Goal: Task Accomplishment & Management: Complete application form

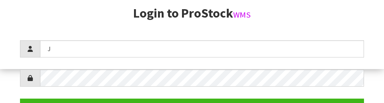
scroll to position [103, 0]
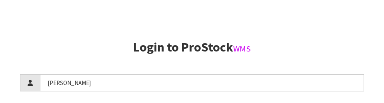
type input "[PERSON_NAME]"
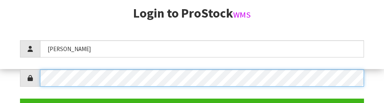
scroll to position [116, 0]
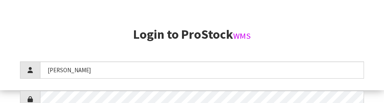
click at [353, 32] on h2 "Login to ProStock WMS" at bounding box center [192, 35] width 344 height 14
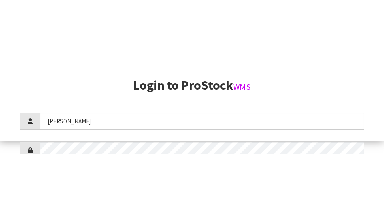
scroll to position [205, 0]
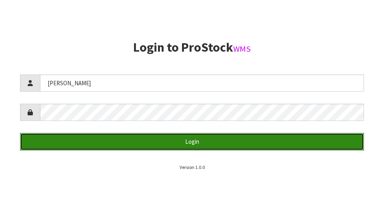
click at [57, 140] on button "Login" at bounding box center [192, 141] width 344 height 17
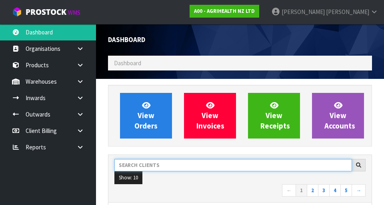
click at [145, 167] on input "text" at bounding box center [234, 165] width 238 height 12
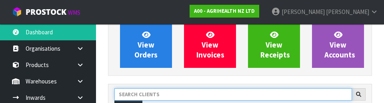
scroll to position [110, 0]
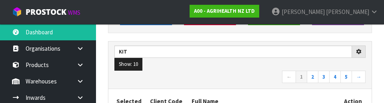
click at [257, 68] on ul "Show: 10 5 10 25 50" at bounding box center [240, 64] width 251 height 13
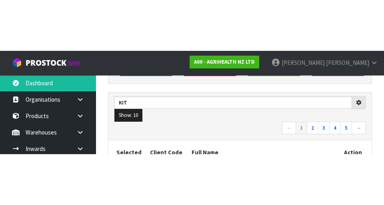
scroll to position [113, 0]
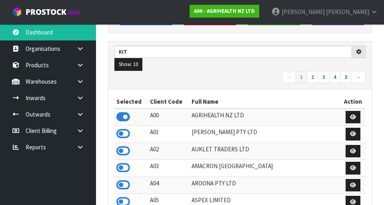
type input "KIT"
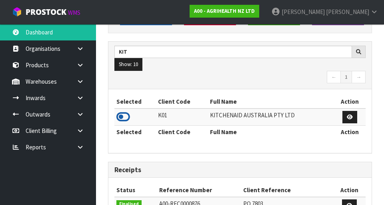
click at [123, 120] on icon at bounding box center [124, 117] width 14 height 12
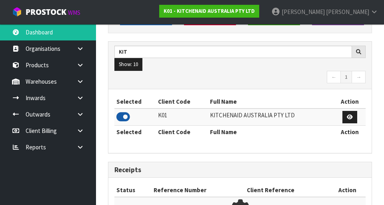
scroll to position [635, 276]
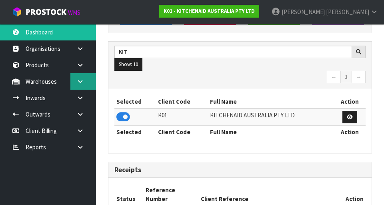
click at [79, 83] on icon at bounding box center [80, 81] width 8 height 6
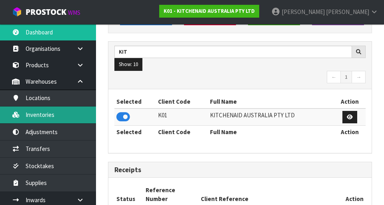
click at [36, 118] on link "Inventories" at bounding box center [48, 115] width 96 height 16
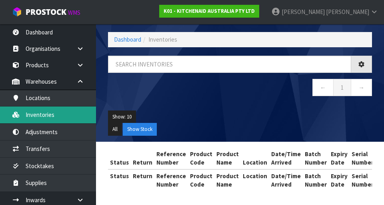
scroll to position [34, 0]
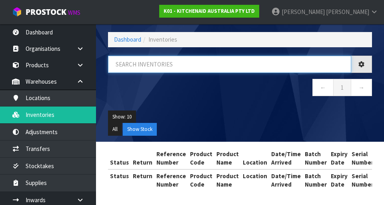
click at [127, 66] on input "text" at bounding box center [229, 64] width 243 height 17
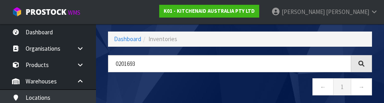
click at [131, 82] on nav "← 1 →" at bounding box center [240, 88] width 264 height 20
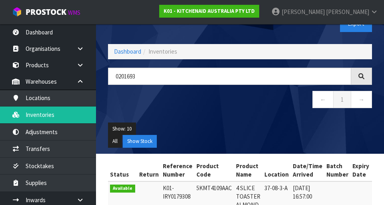
scroll to position [21, 0]
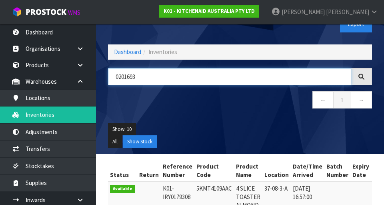
click at [147, 78] on input "0201693" at bounding box center [229, 76] width 243 height 17
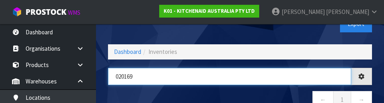
click at [139, 84] on input "020169" at bounding box center [229, 76] width 243 height 17
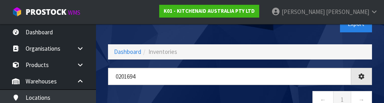
click at [279, 91] on nav "← 1 →" at bounding box center [240, 101] width 264 height 20
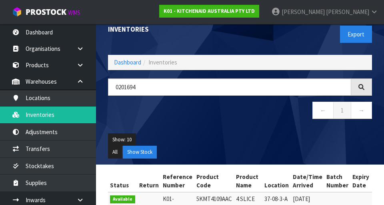
scroll to position [0, 0]
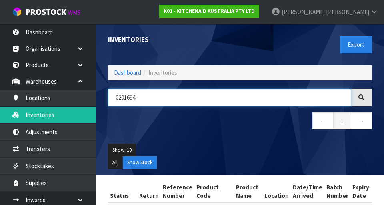
click at [296, 99] on input "0201694" at bounding box center [229, 97] width 243 height 17
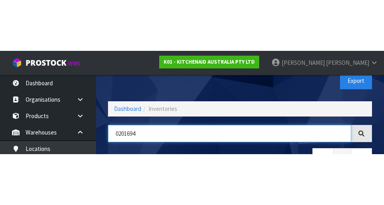
scroll to position [46, 0]
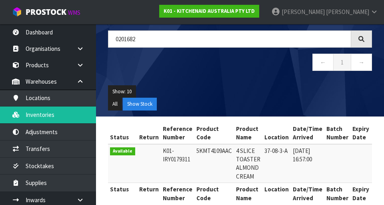
scroll to position [58, 0]
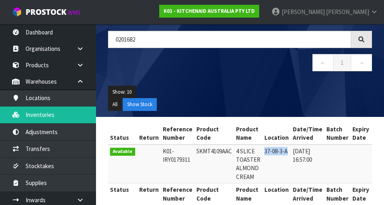
copy td "37-08-3-A"
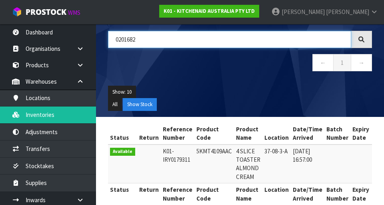
click at [252, 37] on input "0201682" at bounding box center [229, 39] width 243 height 17
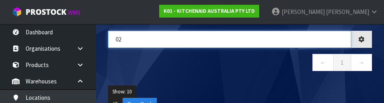
type input "0"
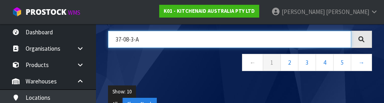
click at [122, 37] on input "37-08-3-A" at bounding box center [229, 39] width 243 height 17
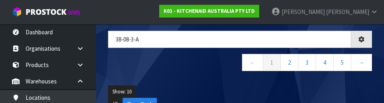
click at [305, 82] on div "Show: 10 5 10 25 50 All Show Stock" at bounding box center [240, 98] width 276 height 37
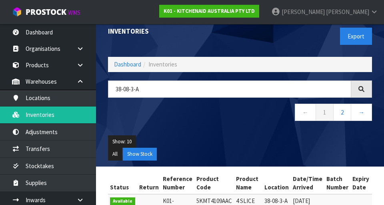
scroll to position [0, 0]
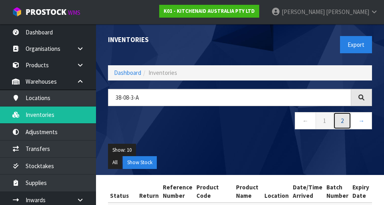
click at [344, 119] on link "2" at bounding box center [343, 120] width 18 height 17
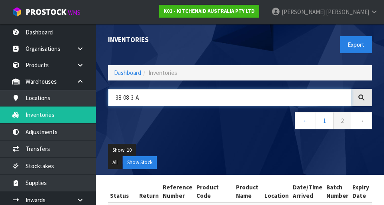
click at [145, 97] on input "38-08-3-A" at bounding box center [229, 97] width 243 height 17
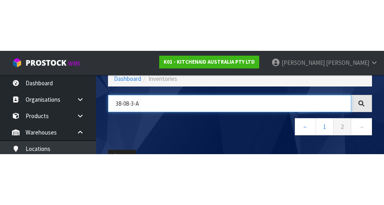
scroll to position [46, 0]
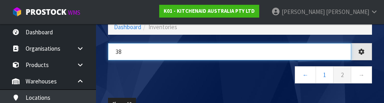
type input "3"
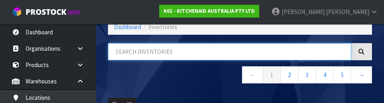
paste input "37-08-3-A"
type input "37-08-3-A"
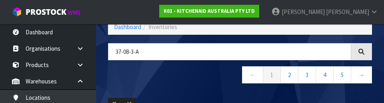
click at [137, 76] on nav "← 1 2 3 4 5 →" at bounding box center [240, 76] width 264 height 20
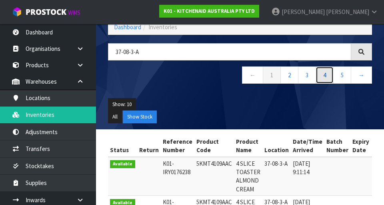
click at [328, 78] on link "4" at bounding box center [325, 74] width 18 height 17
click at [328, 76] on link "5" at bounding box center [325, 74] width 18 height 17
click at [340, 75] on link "6" at bounding box center [343, 74] width 18 height 17
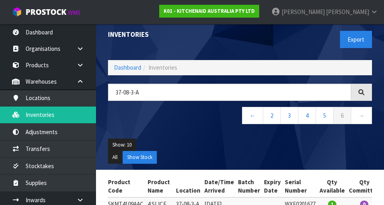
scroll to position [0, 0]
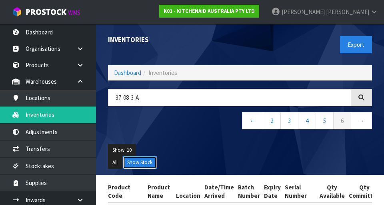
click at [142, 167] on button "Show Stock" at bounding box center [140, 162] width 34 height 13
click at [119, 164] on button "All" at bounding box center [115, 162] width 14 height 13
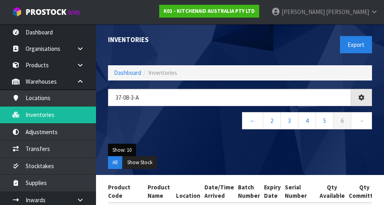
click at [123, 149] on button "Show: 10" at bounding box center [122, 150] width 28 height 13
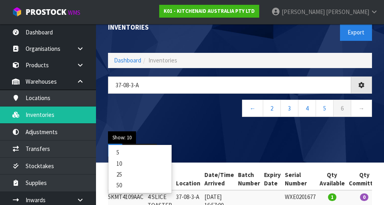
scroll to position [21, 0]
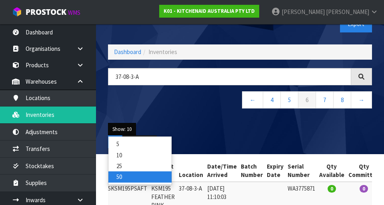
click at [118, 173] on link "50" at bounding box center [140, 176] width 63 height 11
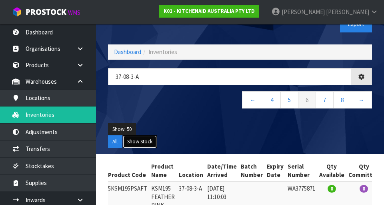
click at [138, 144] on button "Show Stock" at bounding box center [140, 141] width 34 height 13
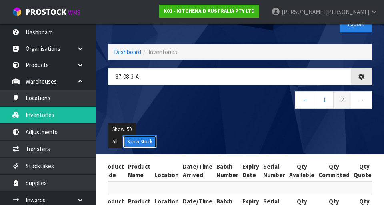
click at [138, 141] on button "Show Stock" at bounding box center [140, 141] width 34 height 13
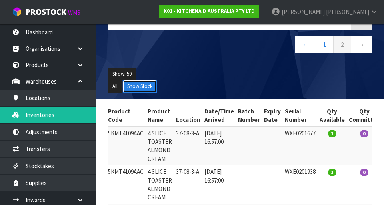
scroll to position [75, 0]
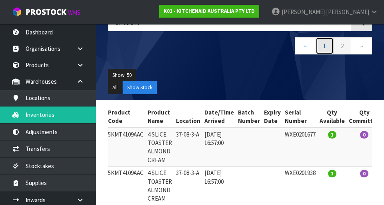
click at [326, 41] on link "1" at bounding box center [325, 45] width 18 height 17
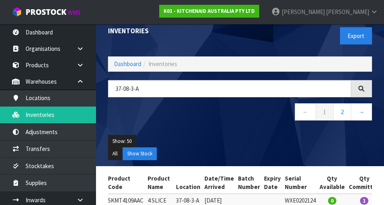
scroll to position [0, 0]
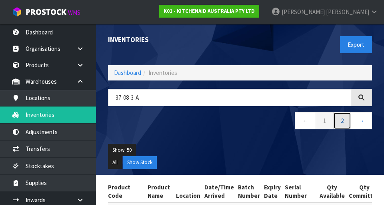
click at [340, 120] on link "2" at bounding box center [343, 120] width 18 height 17
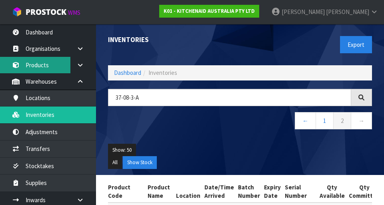
click at [37, 67] on link "Products" at bounding box center [48, 65] width 96 height 16
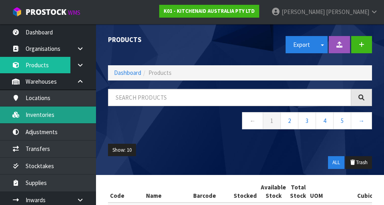
click at [30, 120] on link "Inventories" at bounding box center [48, 115] width 96 height 16
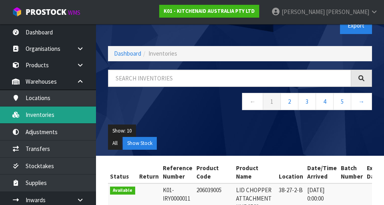
scroll to position [15, 0]
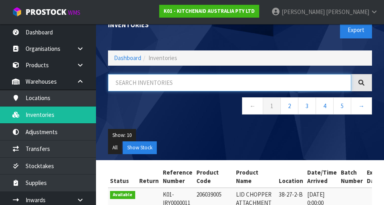
click at [140, 81] on input "text" at bounding box center [229, 82] width 243 height 17
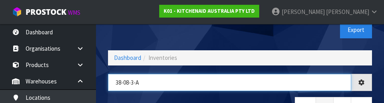
type input "38-08-3-A"
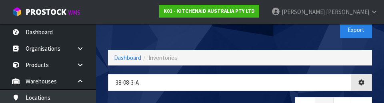
click at [283, 36] on div "Export" at bounding box center [309, 29] width 138 height 41
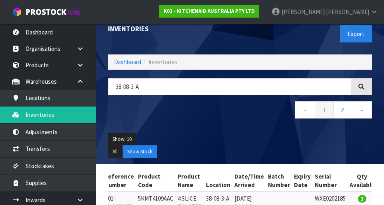
scroll to position [0, 0]
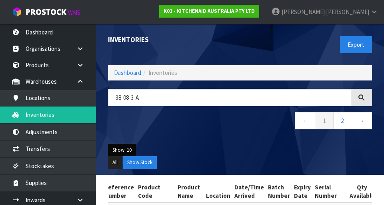
click at [123, 145] on button "Show: 10" at bounding box center [122, 150] width 28 height 13
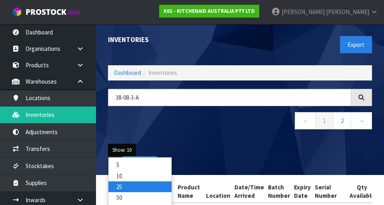
click at [118, 182] on link "25" at bounding box center [140, 186] width 63 height 11
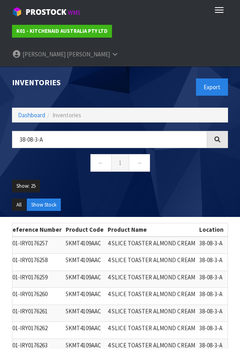
click at [74, 205] on td "5KMT4109AAC" at bounding box center [85, 347] width 42 height 17
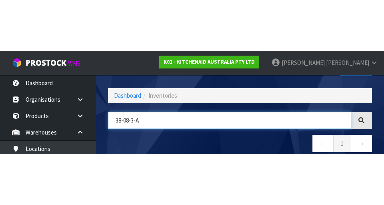
scroll to position [46, 0]
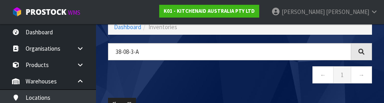
click at [282, 74] on nav "← 1 →" at bounding box center [240, 76] width 264 height 20
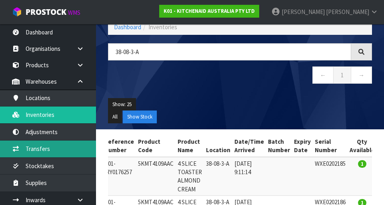
click at [36, 147] on link "Transfers" at bounding box center [48, 149] width 96 height 16
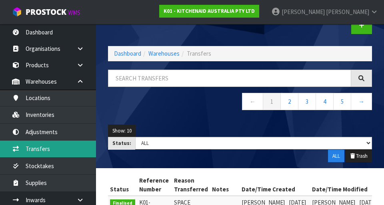
scroll to position [22, 0]
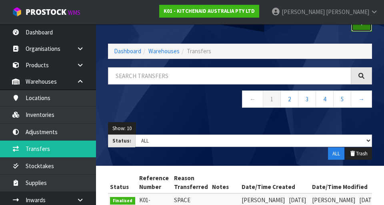
click at [364, 24] on icon at bounding box center [362, 23] width 6 height 6
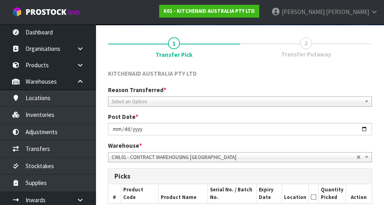
click at [129, 104] on span "Select an Option" at bounding box center [237, 102] width 250 height 10
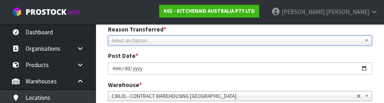
click at [139, 85] on span "*" at bounding box center [140, 85] width 3 height 8
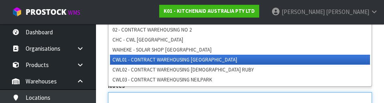
click at [299, 100] on textarea at bounding box center [240, 102] width 264 height 20
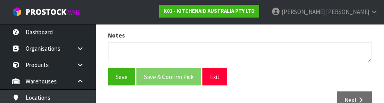
click at [327, 81] on div "Save Save & Confirm Pick Exit" at bounding box center [240, 76] width 276 height 17
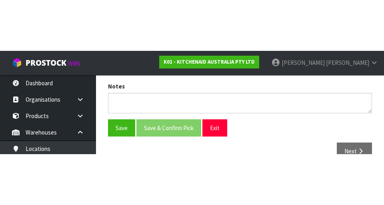
scroll to position [180, 0]
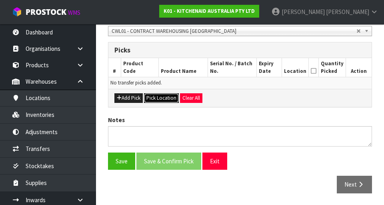
click at [160, 99] on button "Pick Location" at bounding box center [161, 98] width 35 height 10
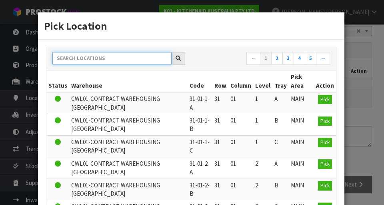
paste input "38-08-3-A"
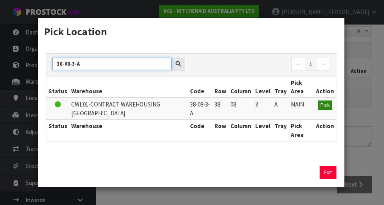
type input "38-08-3-A"
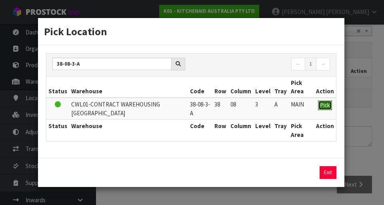
click at [320, 105] on button "Pick" at bounding box center [325, 106] width 14 height 10
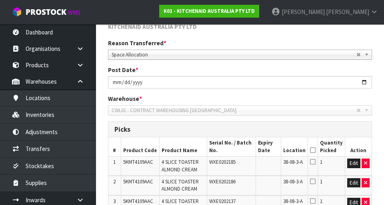
scroll to position [0, 0]
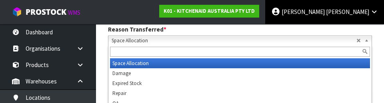
click at [338, 23] on link "[PERSON_NAME]" at bounding box center [324, 12] width 119 height 24
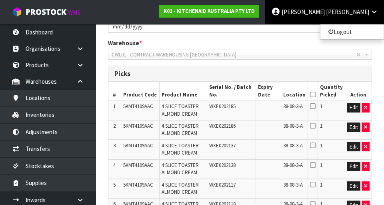
click at [316, 94] on icon at bounding box center [313, 94] width 6 height 0
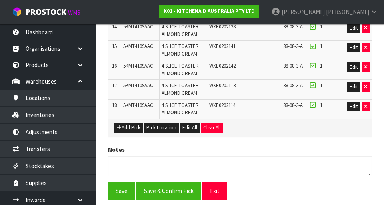
scroll to position [520, 0]
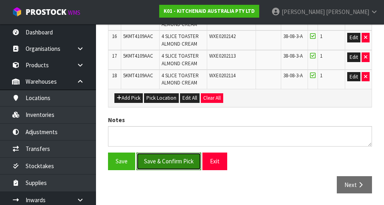
click at [163, 163] on button "Save & Confirm Pick" at bounding box center [169, 161] width 65 height 17
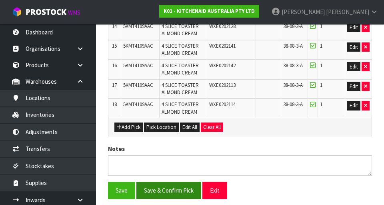
scroll to position [0, 0]
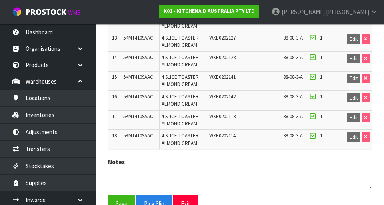
scroll to position [531, 0]
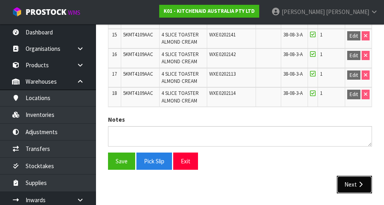
click at [356, 181] on button "Next" at bounding box center [354, 184] width 35 height 17
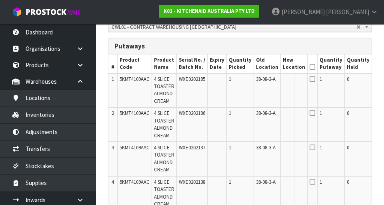
scroll to position [0, 36]
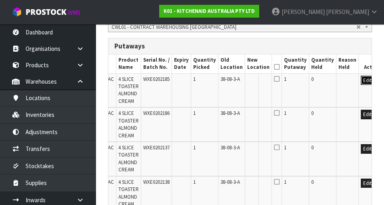
click at [361, 84] on button "Edit" at bounding box center [367, 81] width 13 height 10
click at [249, 82] on input "text" at bounding box center [253, 81] width 13 height 10
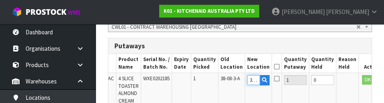
scroll to position [0, 15]
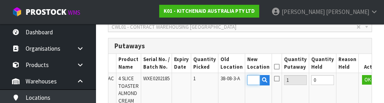
click at [247, 81] on input "38-08-3-A" at bounding box center [253, 80] width 13 height 10
type input "37-08-3-A"
click at [362, 76] on button "OK" at bounding box center [367, 80] width 11 height 10
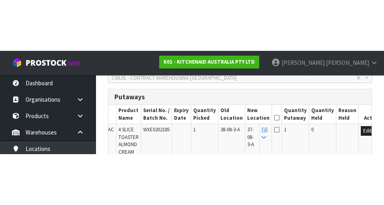
scroll to position [213, 0]
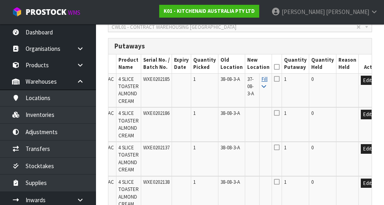
click at [262, 87] on icon at bounding box center [264, 86] width 4 height 5
click at [274, 67] on icon at bounding box center [277, 67] width 6 height 0
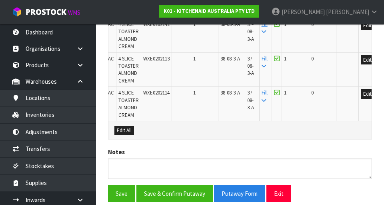
scroll to position [814, 0]
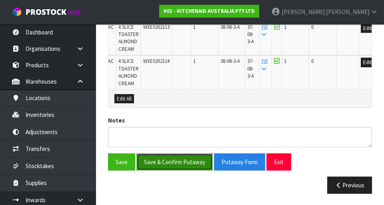
click at [166, 166] on button "Save & Confirm Putaway" at bounding box center [175, 161] width 76 height 17
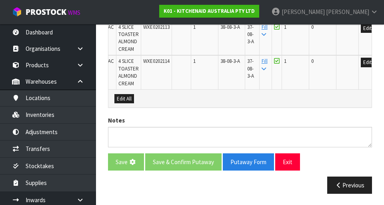
scroll to position [0, 0]
